Goal: Navigation & Orientation: Go to known website

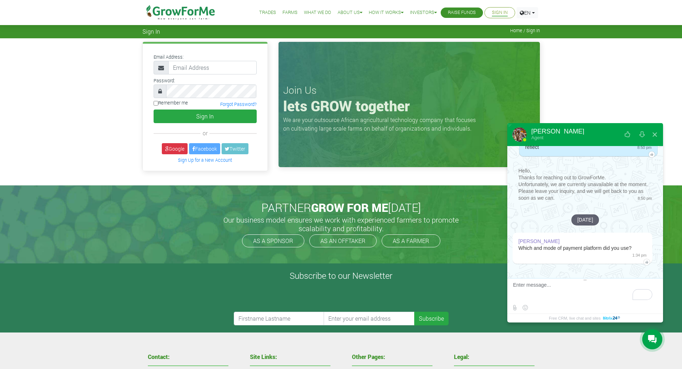
click at [579, 293] on textarea "To enrich screen reader interactions, please activate Accessibility in Grammarl…" at bounding box center [584, 291] width 142 height 19
type textarea "i"
type textarea "momo"
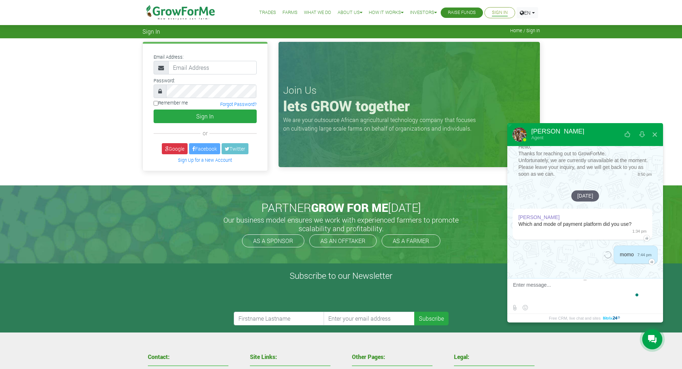
scroll to position [361, 0]
click at [165, 152] on link "Google" at bounding box center [175, 148] width 26 height 11
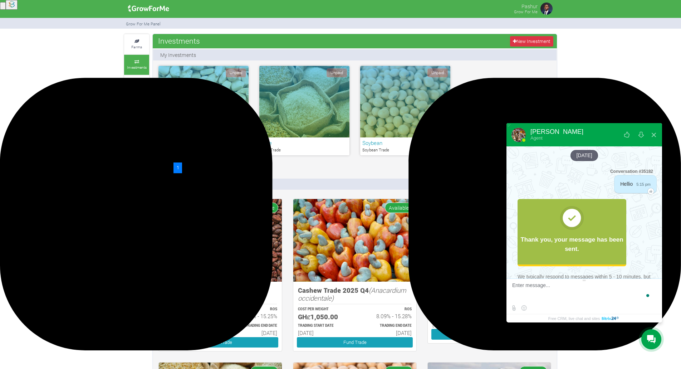
scroll to position [361, 0]
